Goal: Task Accomplishment & Management: Use online tool/utility

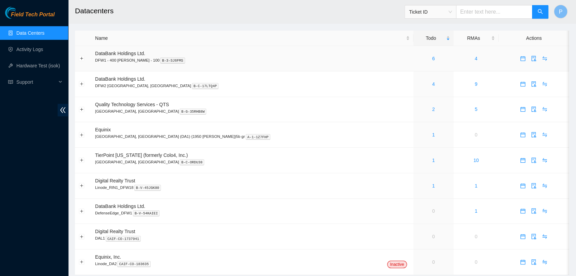
click at [413, 63] on td "6" at bounding box center [433, 59] width 40 height 26
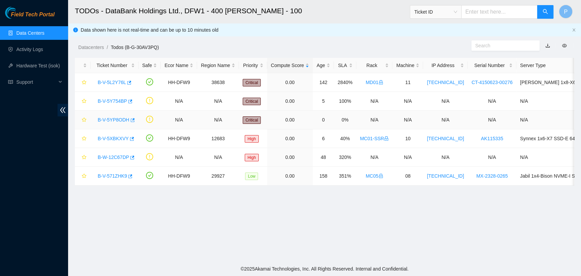
click at [110, 120] on link "B-V-5YP8ODH" at bounding box center [114, 119] width 32 height 5
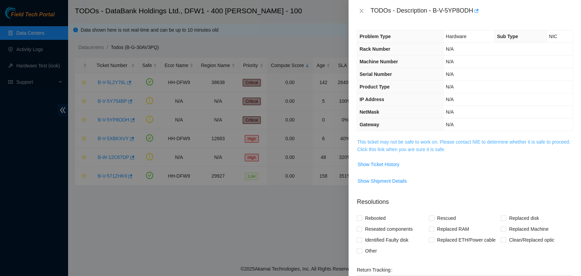
click at [383, 143] on link "This ticket may not be safe to work on. Please contact NIE to determine whether…" at bounding box center [463, 145] width 213 height 13
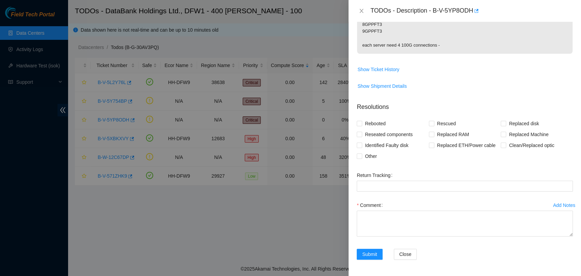
scroll to position [89, 0]
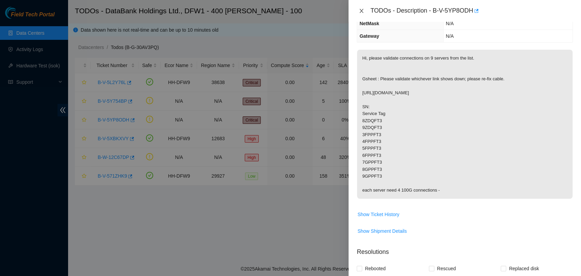
click at [360, 12] on icon "close" at bounding box center [361, 10] width 5 height 5
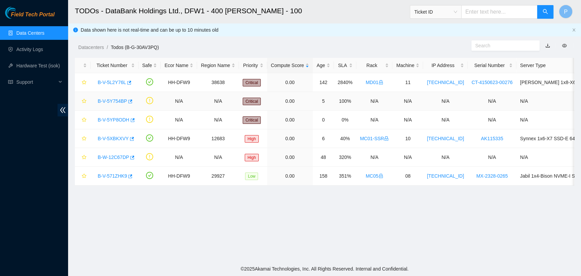
click at [115, 98] on link "B-V-5Y754BP" at bounding box center [112, 100] width 29 height 5
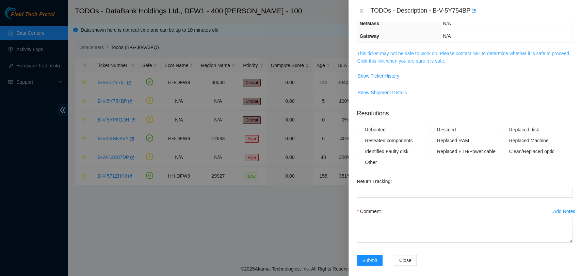
click at [418, 58] on link "This ticket may not be safe to work on. Please contact NIE to determine whether…" at bounding box center [463, 57] width 213 height 13
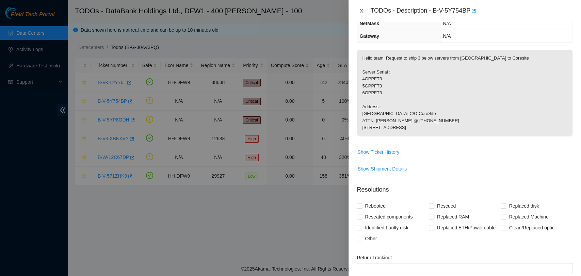
click at [362, 12] on icon "close" at bounding box center [361, 10] width 5 height 5
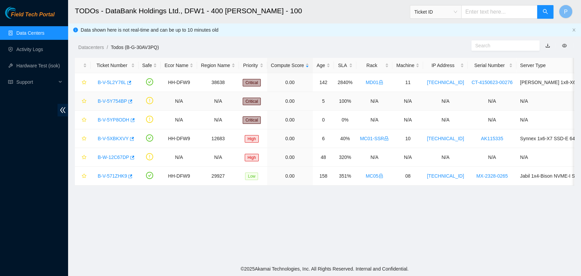
scroll to position [119, 0]
click at [115, 117] on link "B-V-5YP8ODH" at bounding box center [114, 119] width 32 height 5
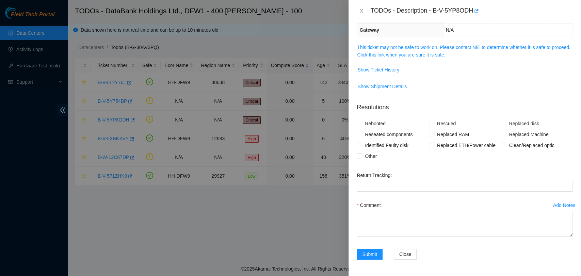
scroll to position [89, 0]
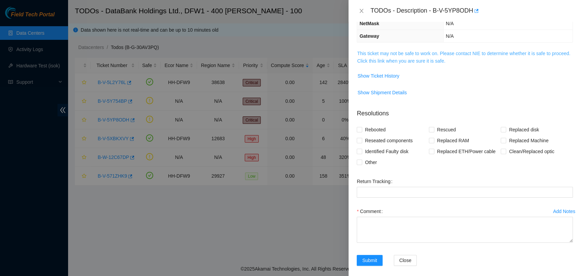
click at [421, 57] on link "This ticket may not be safe to work on. Please contact NIE to determine whether…" at bounding box center [463, 57] width 213 height 13
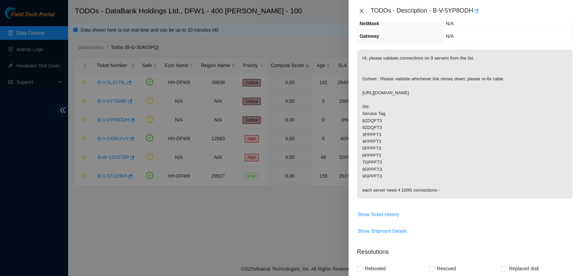
click at [361, 11] on icon "close" at bounding box center [362, 11] width 4 height 4
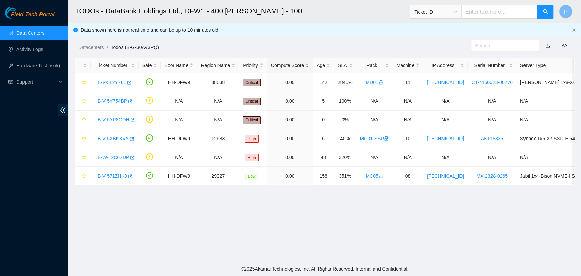
scroll to position [119, 0]
